Goal: Use online tool/utility: Utilize a website feature to perform a specific function

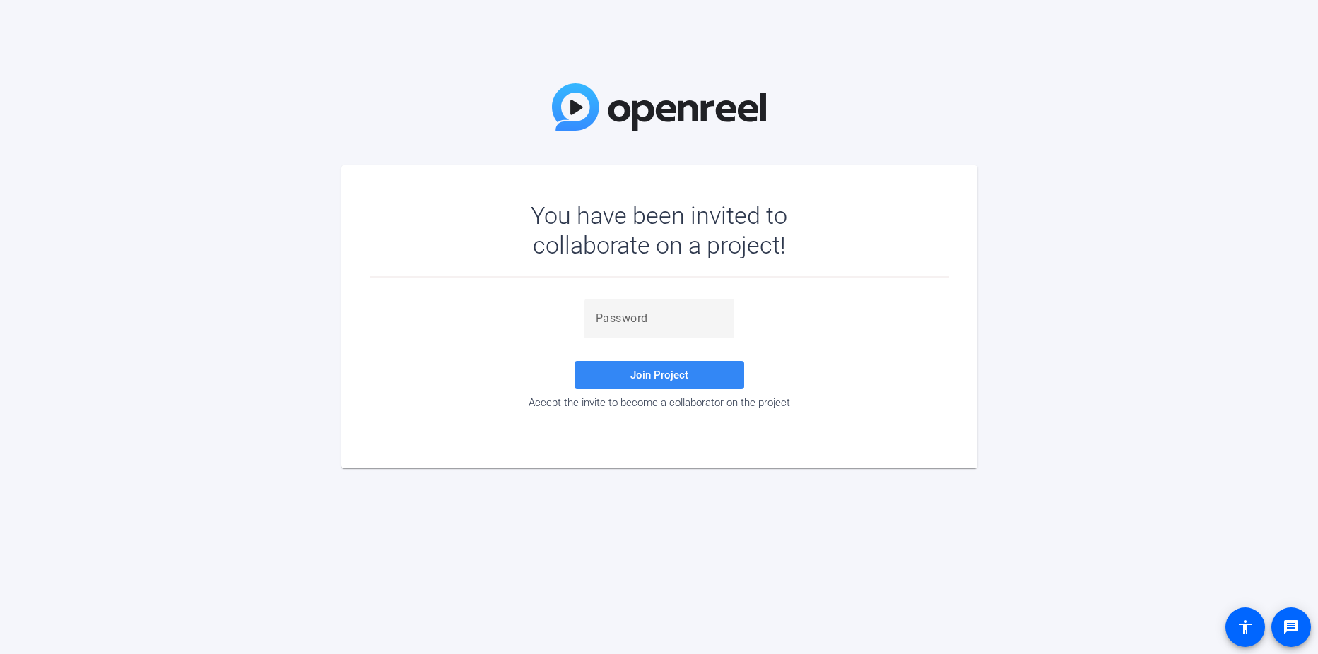
click at [690, 370] on span at bounding box center [659, 375] width 170 height 34
click at [671, 321] on input "text" at bounding box center [659, 318] width 127 height 17
paste input "oROuF0"
type input "oROuF0"
click at [682, 374] on span "Join Project" at bounding box center [659, 375] width 58 height 13
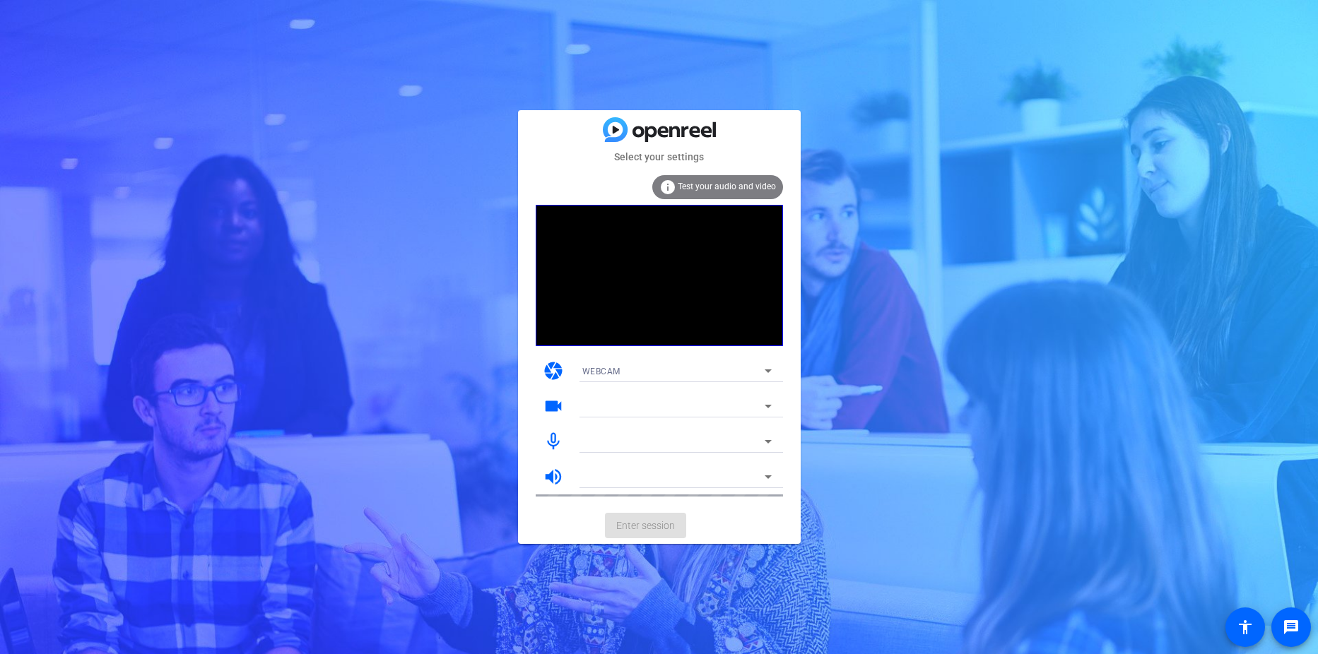
click at [976, 369] on div "Select your settings info Test your audio and video camera WEBCAM videocam mic_…" at bounding box center [659, 327] width 1318 height 654
click at [745, 191] on span "Test your audio and video" at bounding box center [727, 187] width 98 height 10
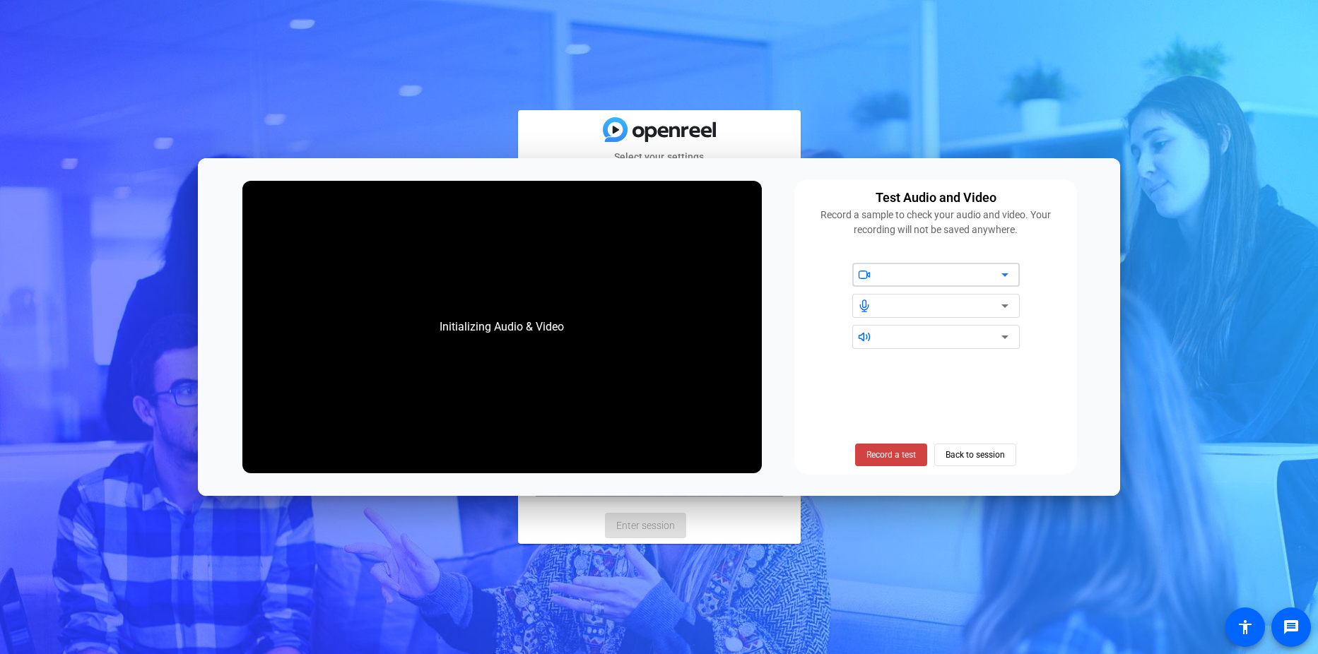
click at [940, 272] on div at bounding box center [941, 274] width 120 height 17
click at [967, 279] on div at bounding box center [941, 274] width 120 height 17
click at [1006, 312] on icon at bounding box center [1004, 305] width 17 height 17
click at [998, 309] on icon at bounding box center [1004, 305] width 17 height 17
click at [1007, 308] on icon at bounding box center [1004, 305] width 17 height 17
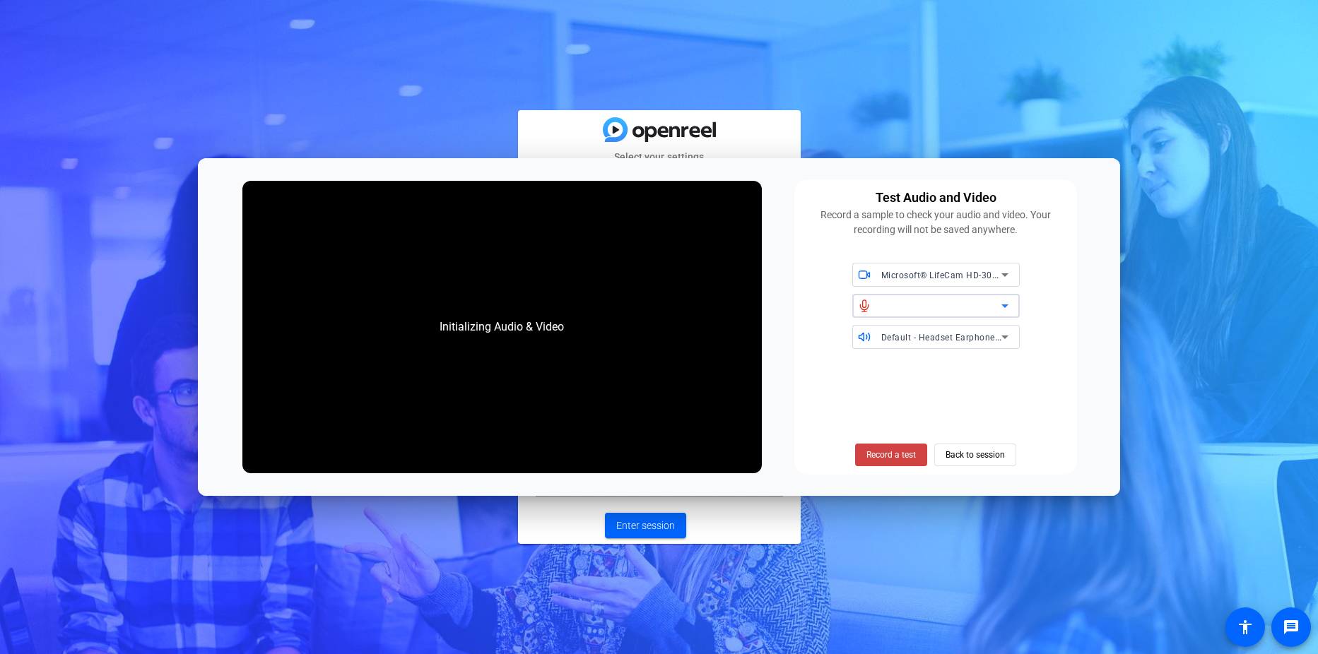
click at [1008, 306] on icon at bounding box center [1004, 305] width 17 height 17
click at [1045, 316] on div "Microsoft® LifeCam HD-3000 (045e:0810) Default - Headset Earphone (Plantronics …" at bounding box center [936, 306] width 266 height 86
click at [824, 349] on div "Microsoft® LifeCam HD-3000 (045e:0810) Default - Headset Earphone (Plantronics …" at bounding box center [936, 306] width 266 height 86
click at [502, 314] on div "Initializing Audio & Video" at bounding box center [501, 327] width 153 height 45
click at [925, 344] on div "Default - Headset Earphone (Plantronics Blackwire 3220 Series)" at bounding box center [941, 338] width 120 height 18
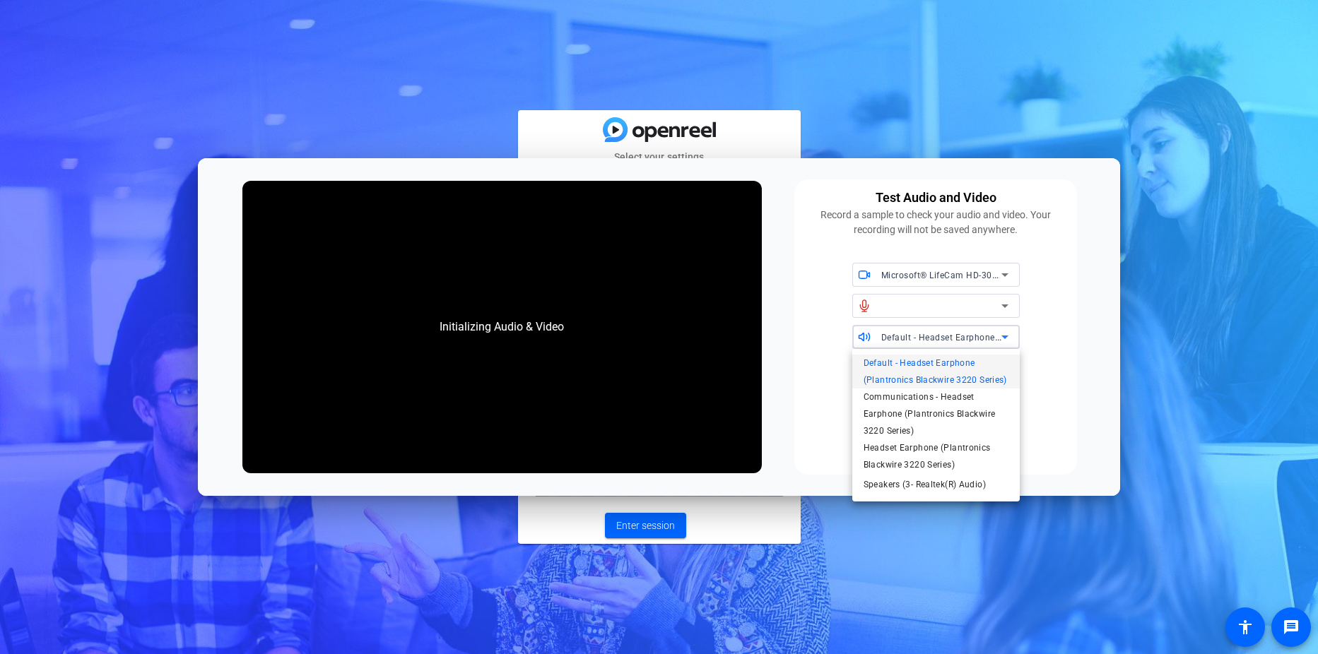
click at [1045, 356] on div at bounding box center [659, 327] width 1318 height 654
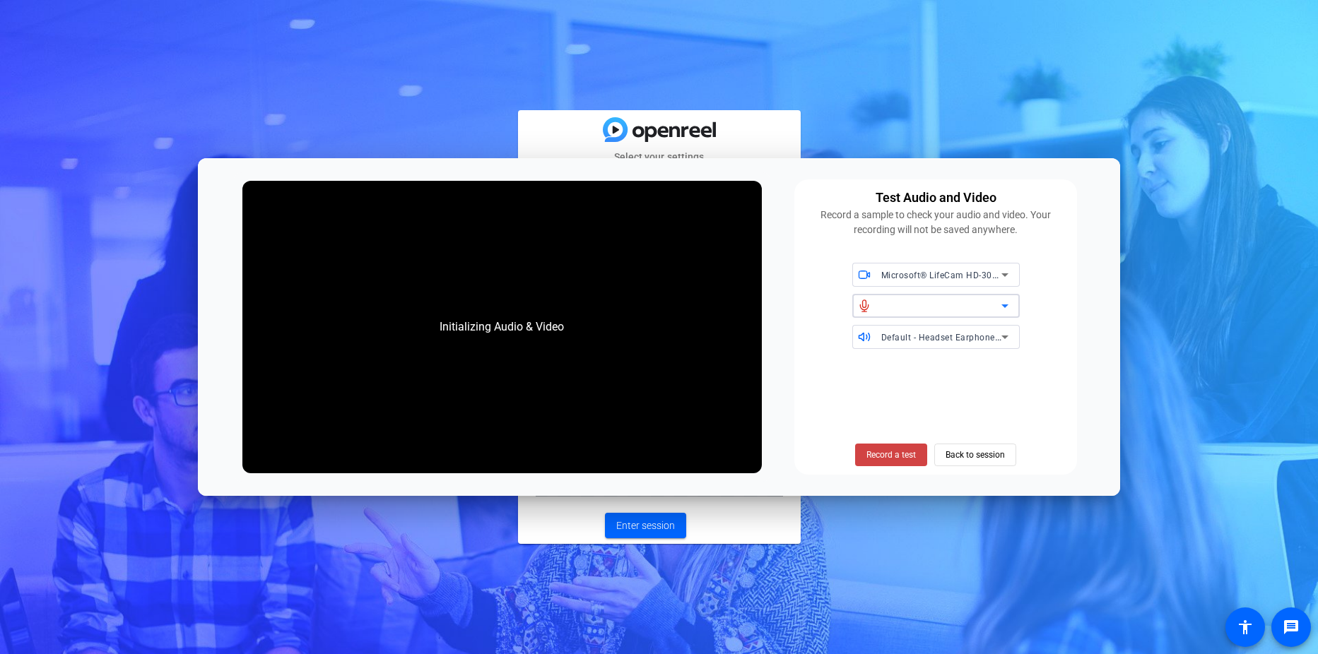
click at [982, 307] on div at bounding box center [941, 305] width 120 height 17
click at [908, 455] on span "Record a test" at bounding box center [890, 455] width 49 height 13
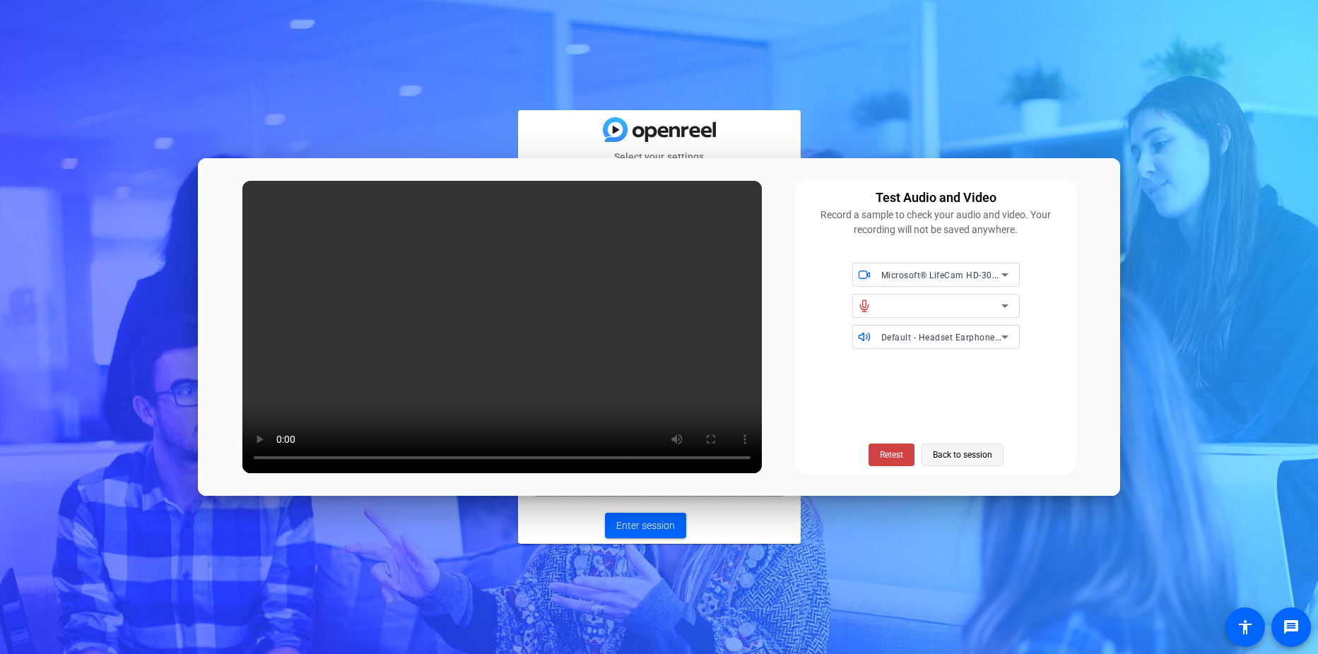
click at [970, 450] on span "Back to session" at bounding box center [962, 455] width 59 height 27
